Goal: Transaction & Acquisition: Purchase product/service

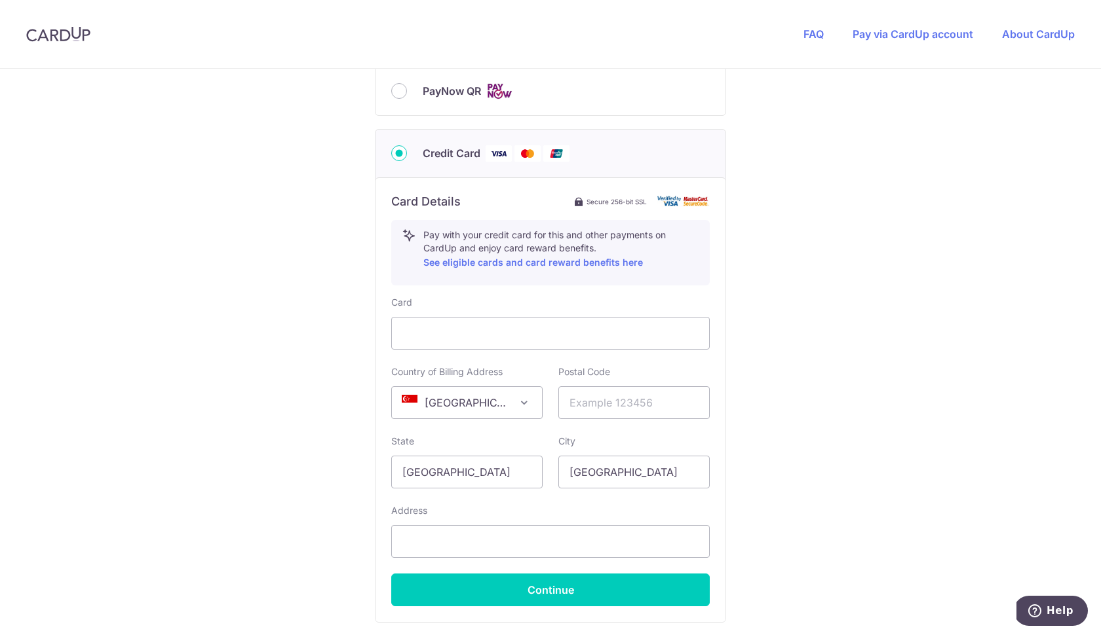
scroll to position [594, 0]
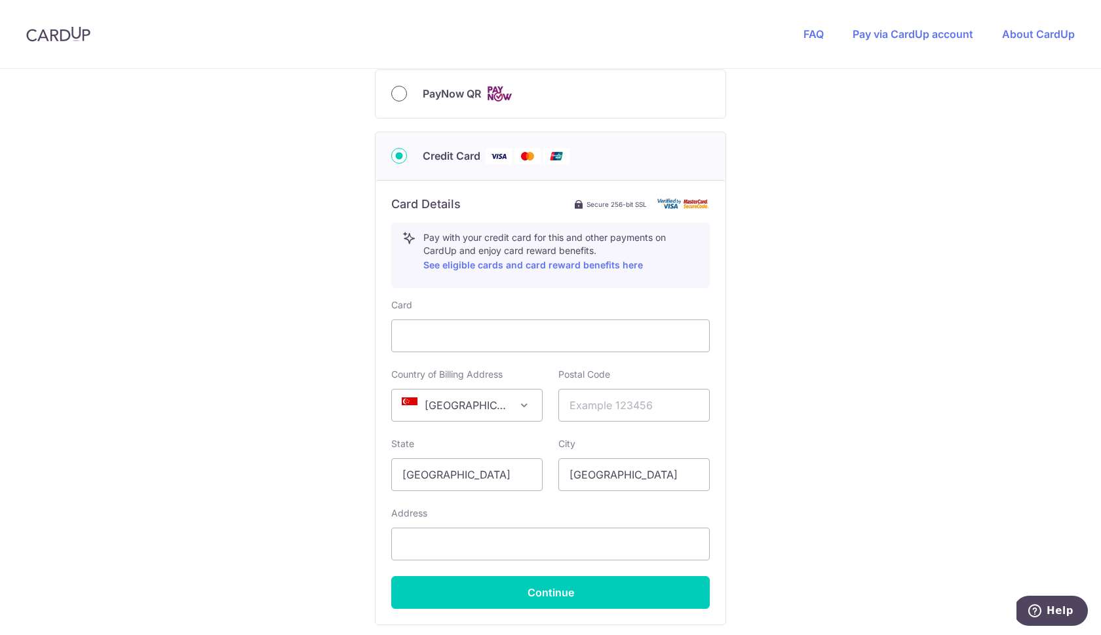
click at [401, 97] on input "PayNow QR" at bounding box center [399, 94] width 16 height 16
radio input "true"
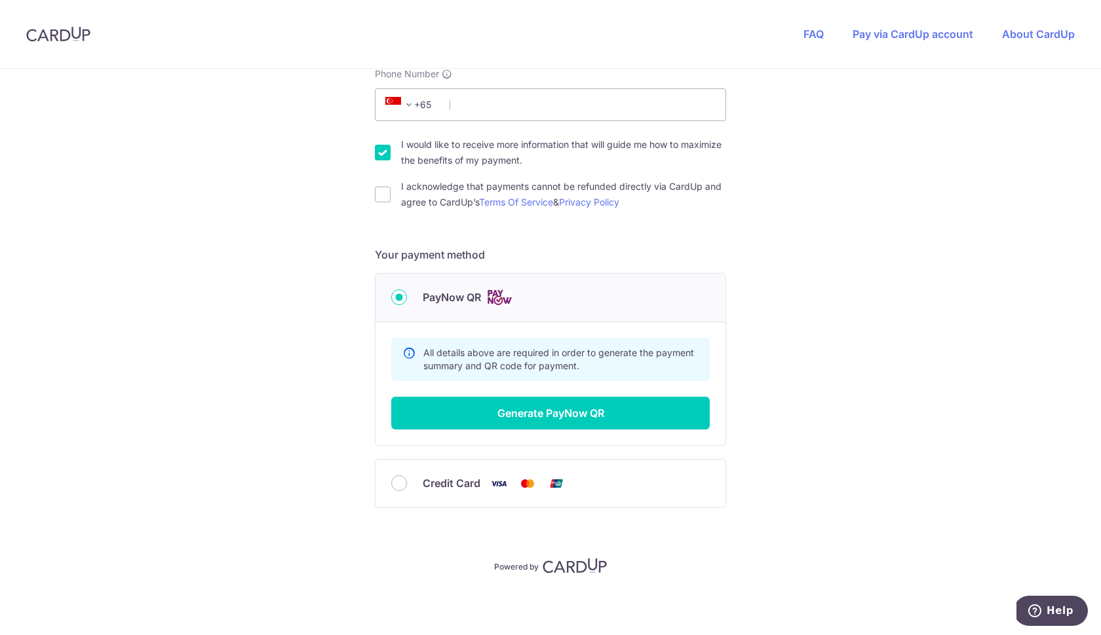
scroll to position [390, 0]
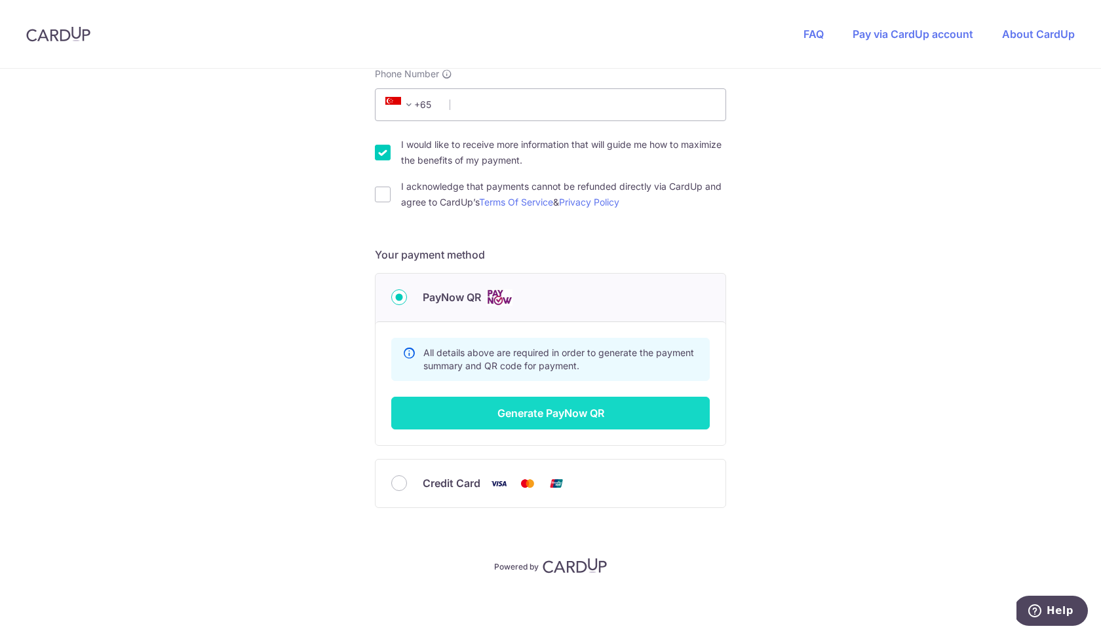
click at [574, 413] on button "Generate PayNow QR" at bounding box center [550, 413] width 318 height 33
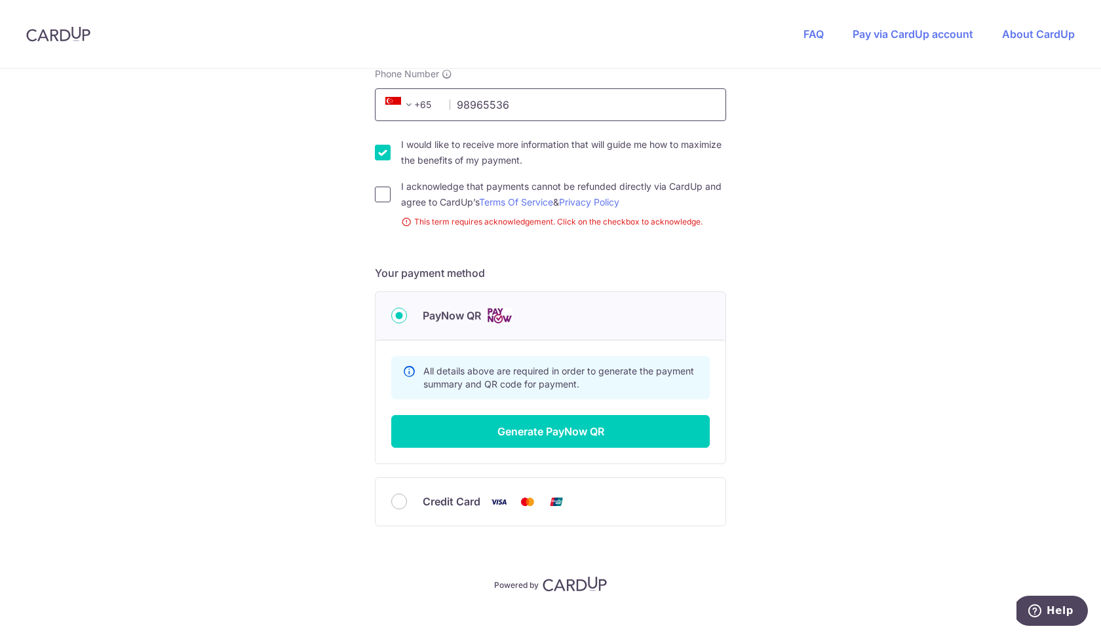
type input "98965536"
click at [383, 197] on input "I acknowledge that payments cannot be refunded directly via CardUp and agree to…" at bounding box center [383, 195] width 16 height 16
checkbox input "true"
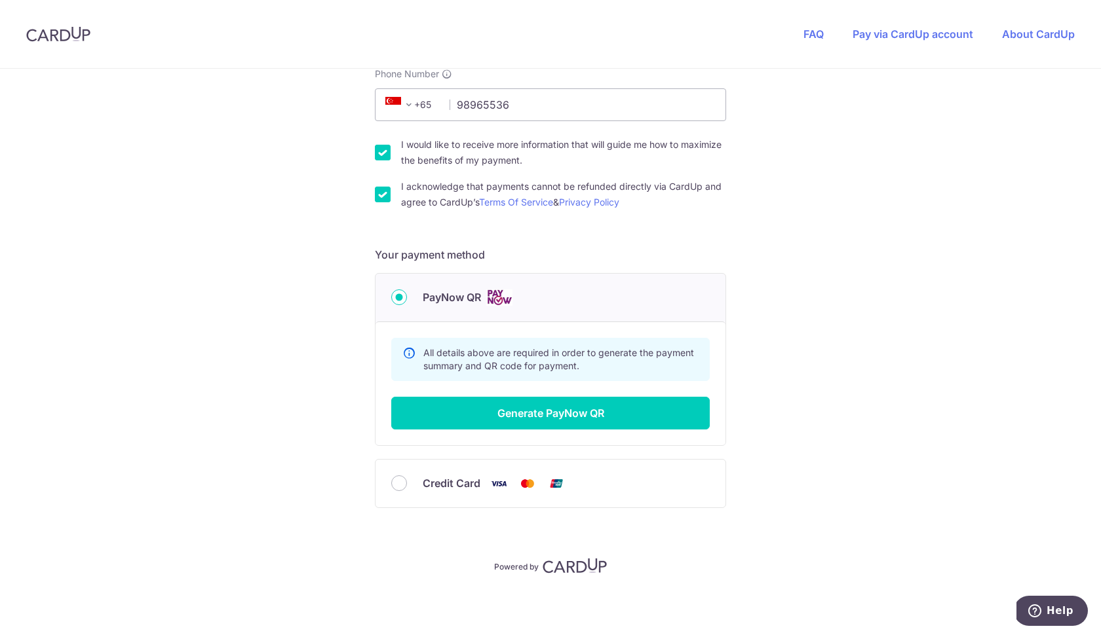
click at [380, 153] on input "I would like to receive more information that will guide me how to maximize the…" at bounding box center [383, 153] width 16 height 16
checkbox input "false"
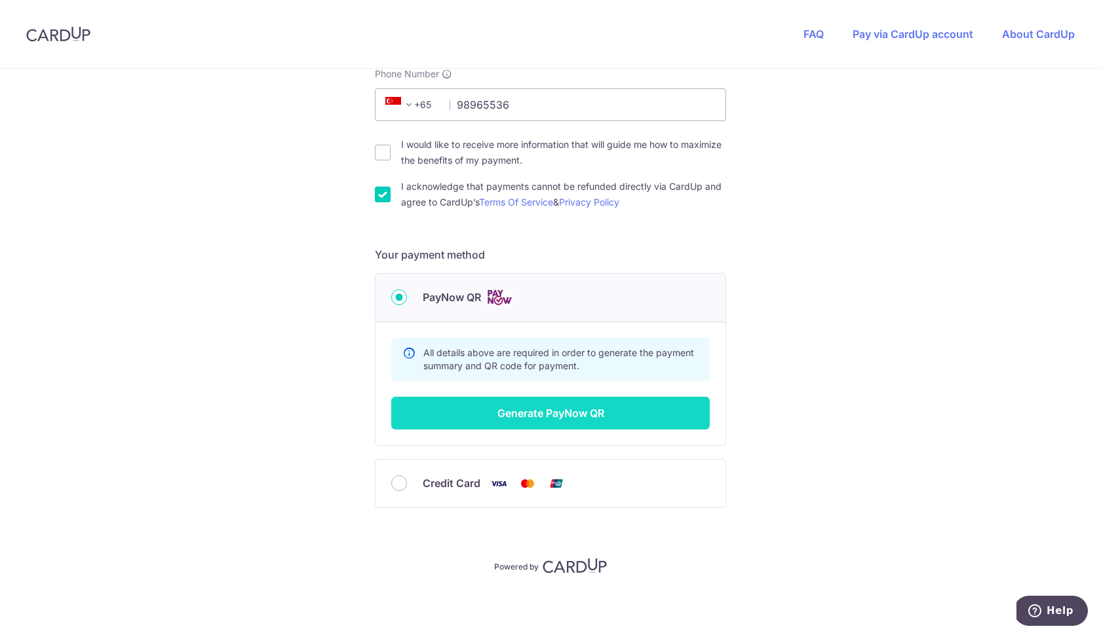
click at [546, 413] on button "Generate PayNow QR" at bounding box center [550, 413] width 318 height 33
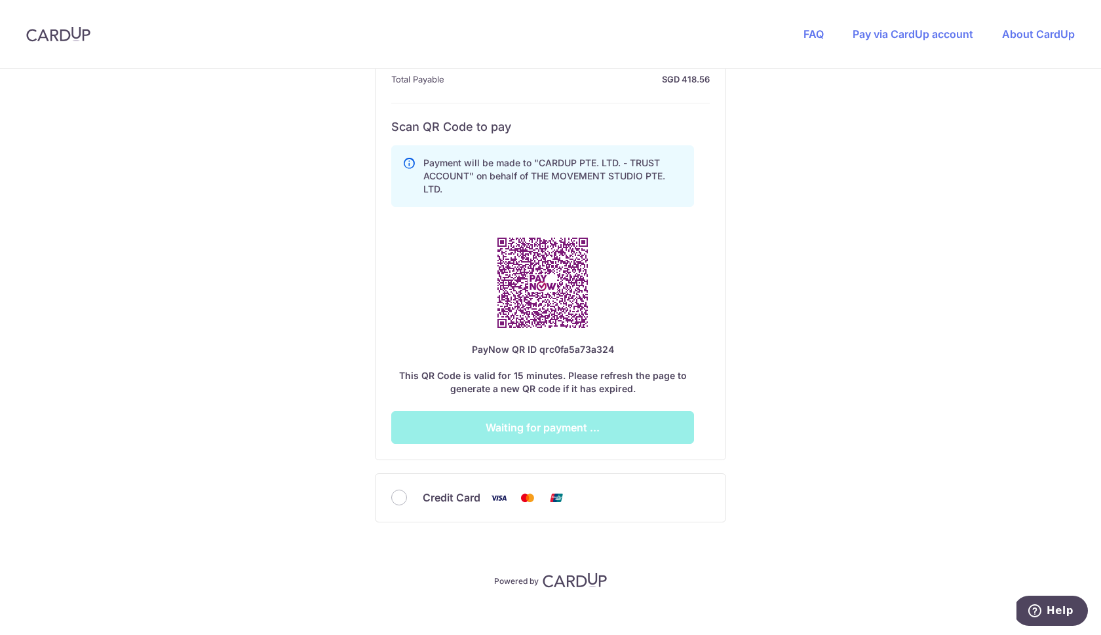
scroll to position [677, 0]
